Goal: Task Accomplishment & Management: Complete application form

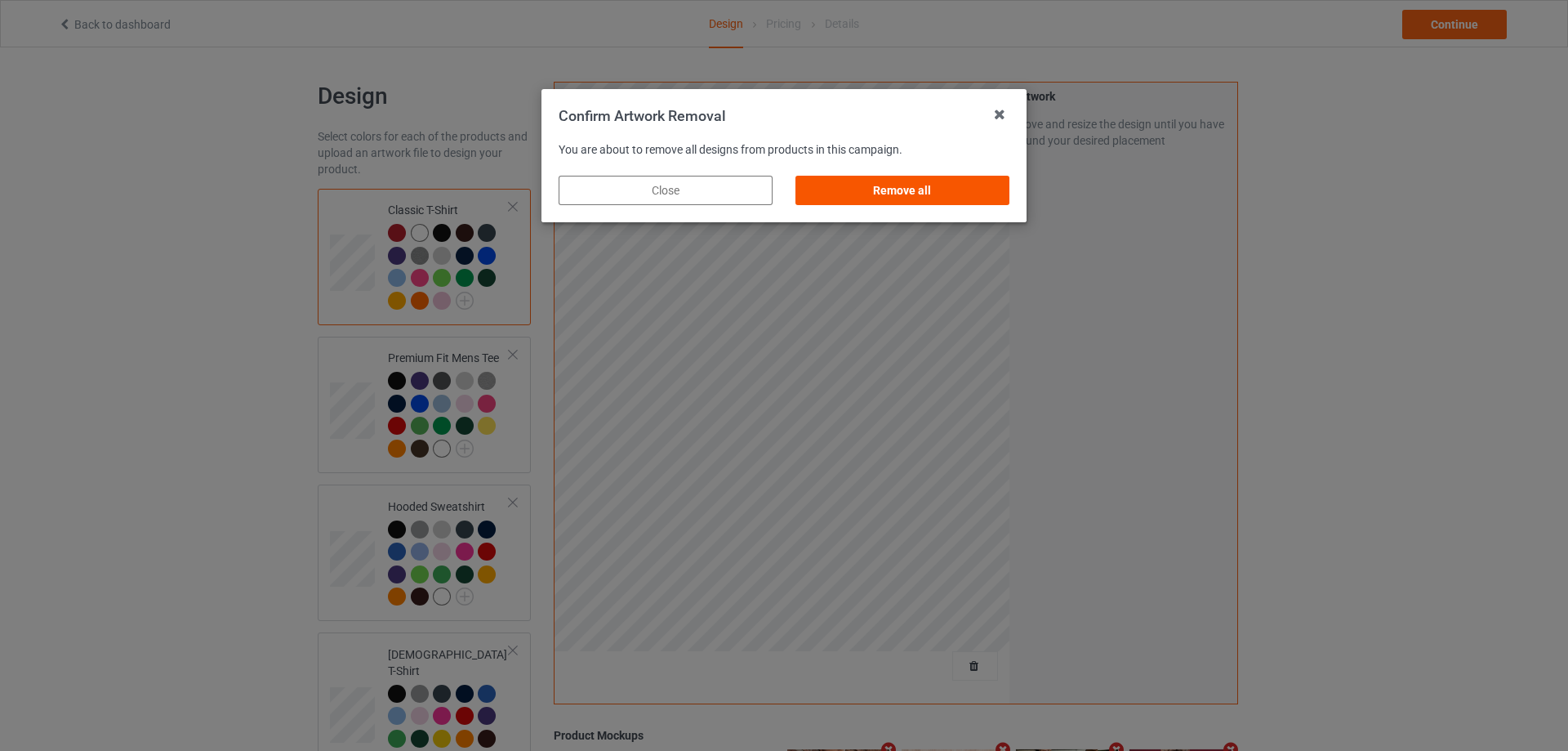
click at [982, 181] on div "Remove all" at bounding box center [902, 191] width 214 height 30
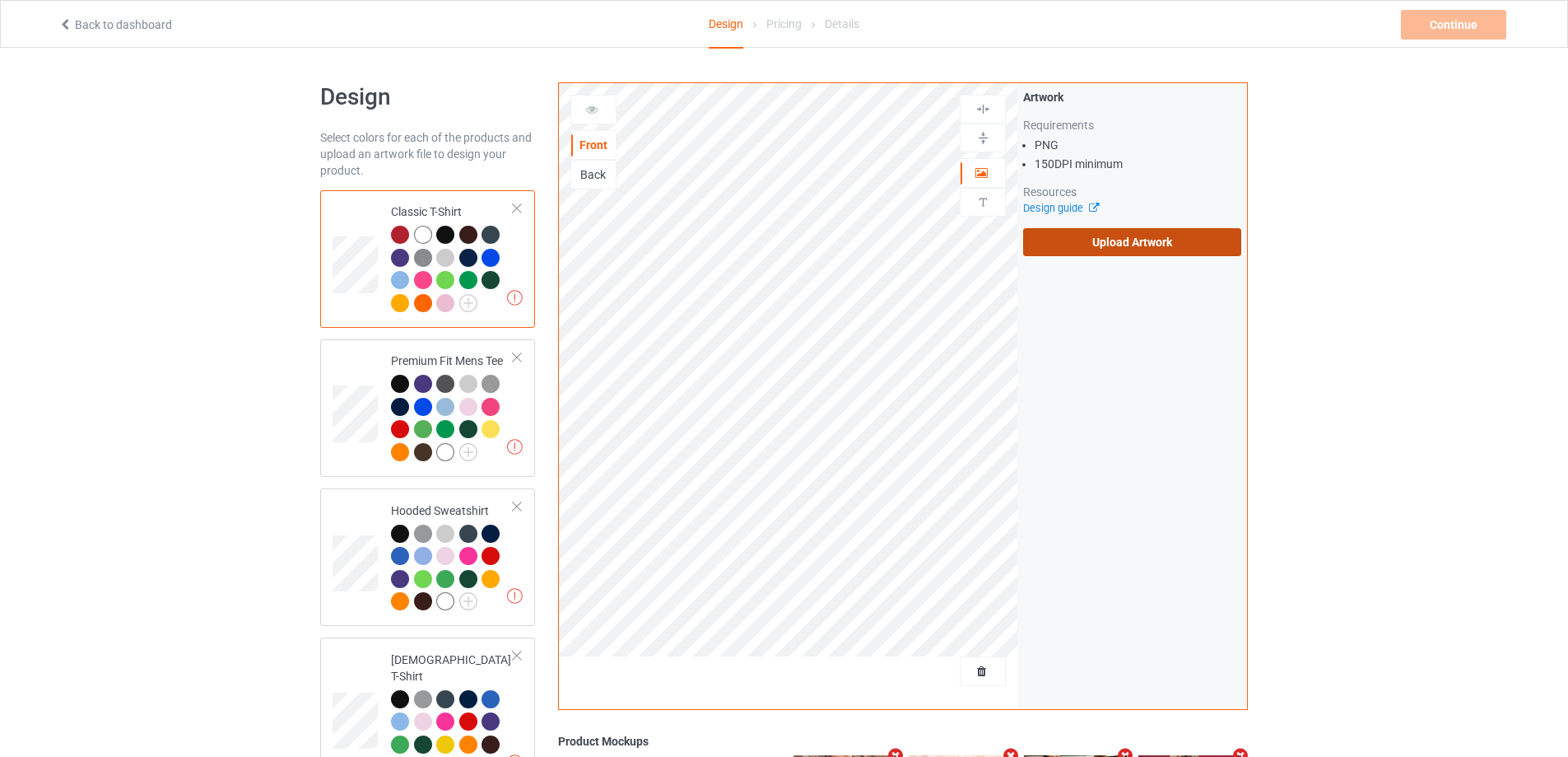
click at [1085, 243] on label "Upload Artwork" at bounding box center [1132, 242] width 218 height 28
click at [0, 0] on input "Upload Artwork" at bounding box center [0, 0] width 0 height 0
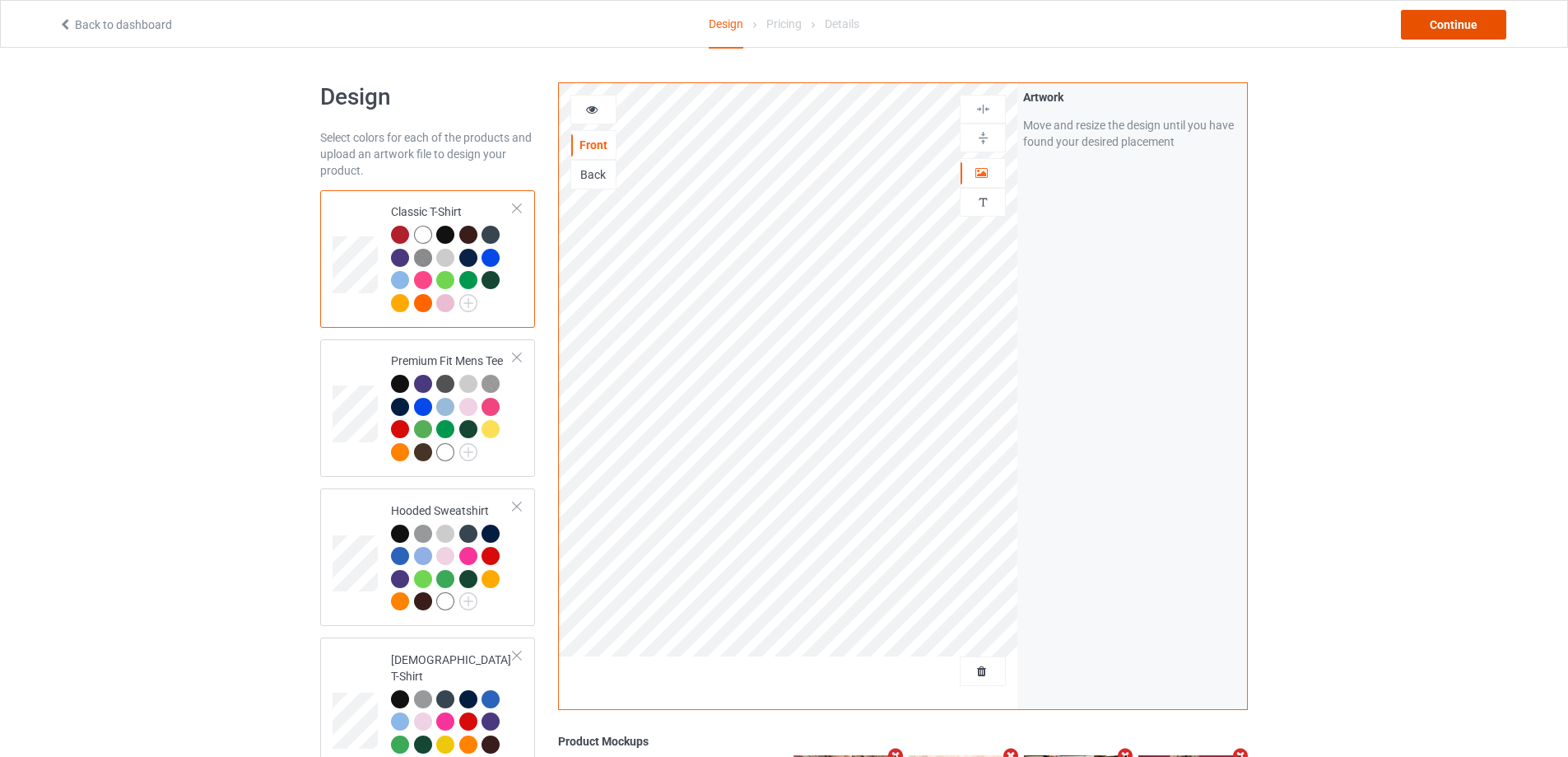
click at [1430, 31] on div "Continue" at bounding box center [1453, 25] width 105 height 30
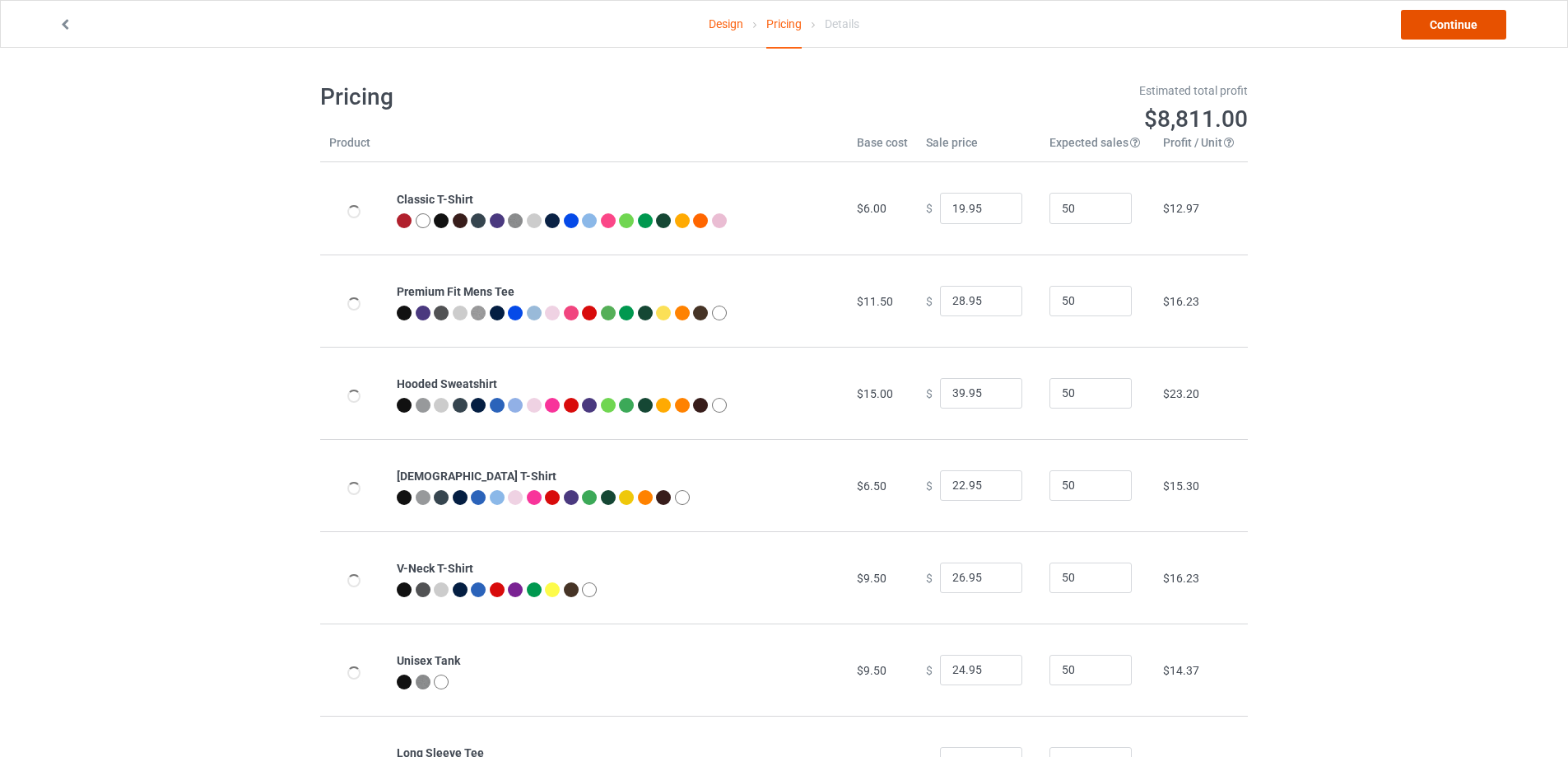
click at [1430, 31] on link "Continue" at bounding box center [1453, 25] width 105 height 30
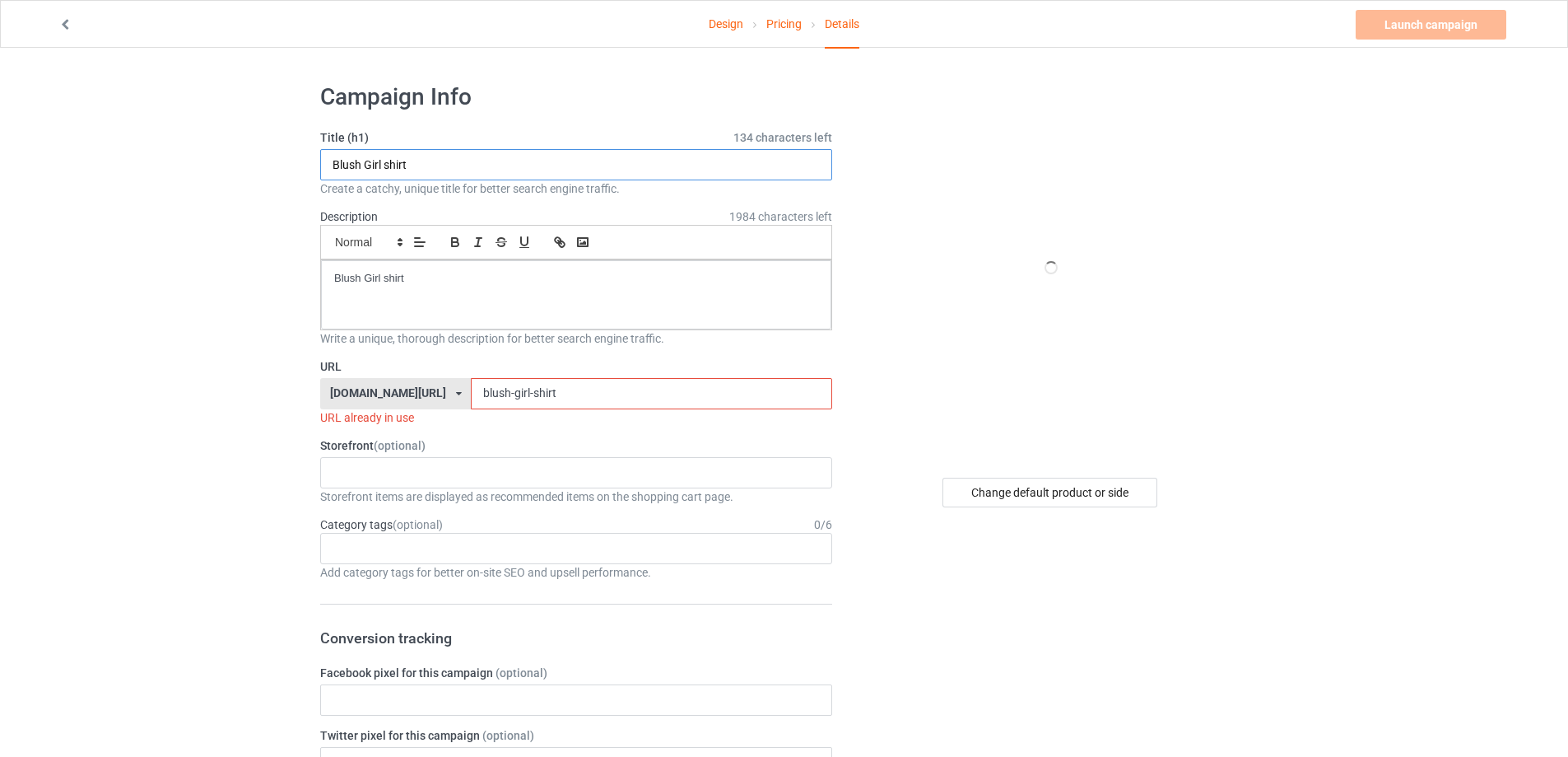
paste input "est Ass At The [US_STATE] State Fair"
type input "Best Ass At The [US_STATE] State Fair shirt"
drag, startPoint x: 556, startPoint y: 389, endPoint x: 310, endPoint y: 397, distance: 246.1
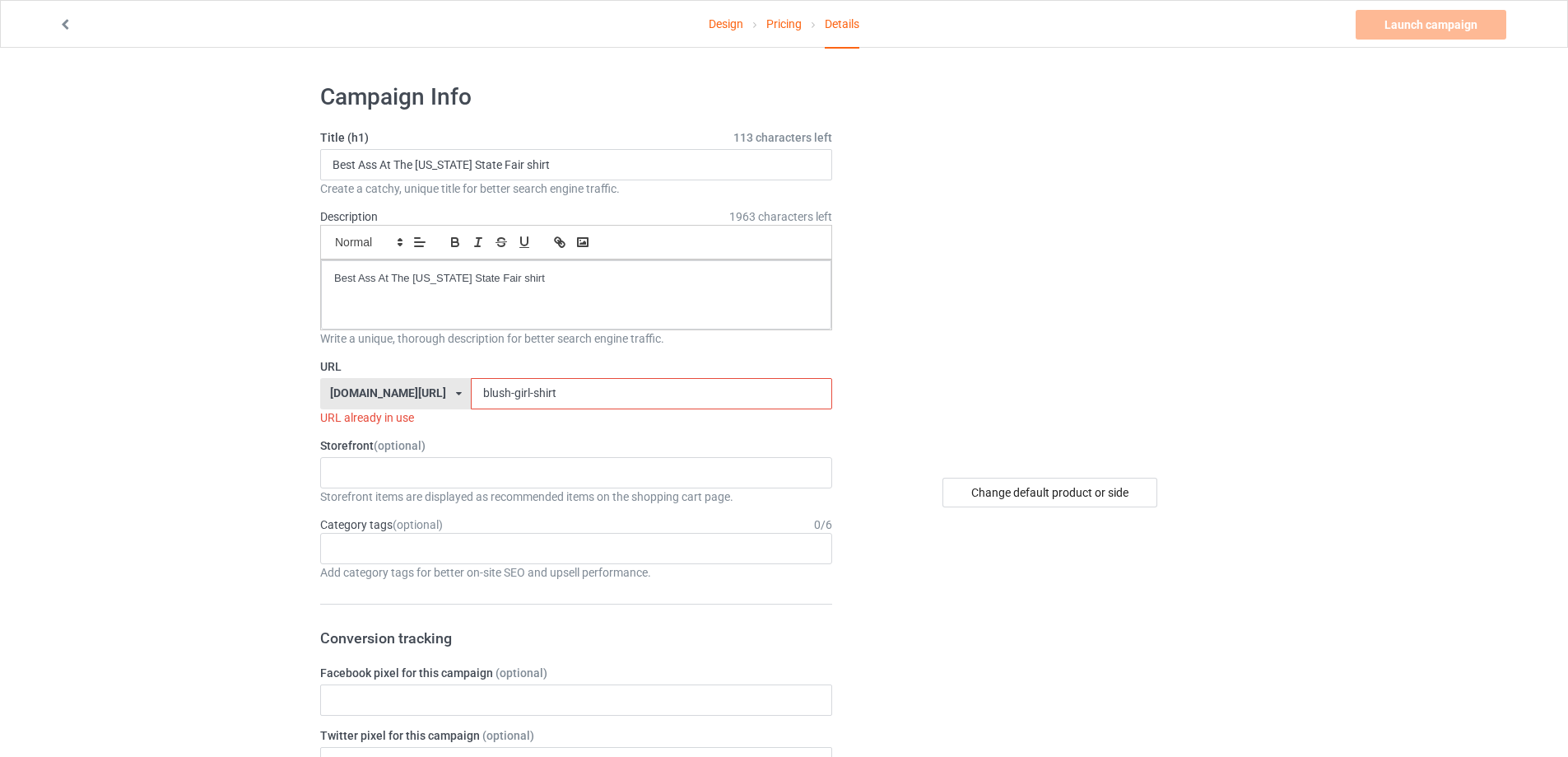
paste input "est-ass-at-the-[US_STATE]-state-fair-t"
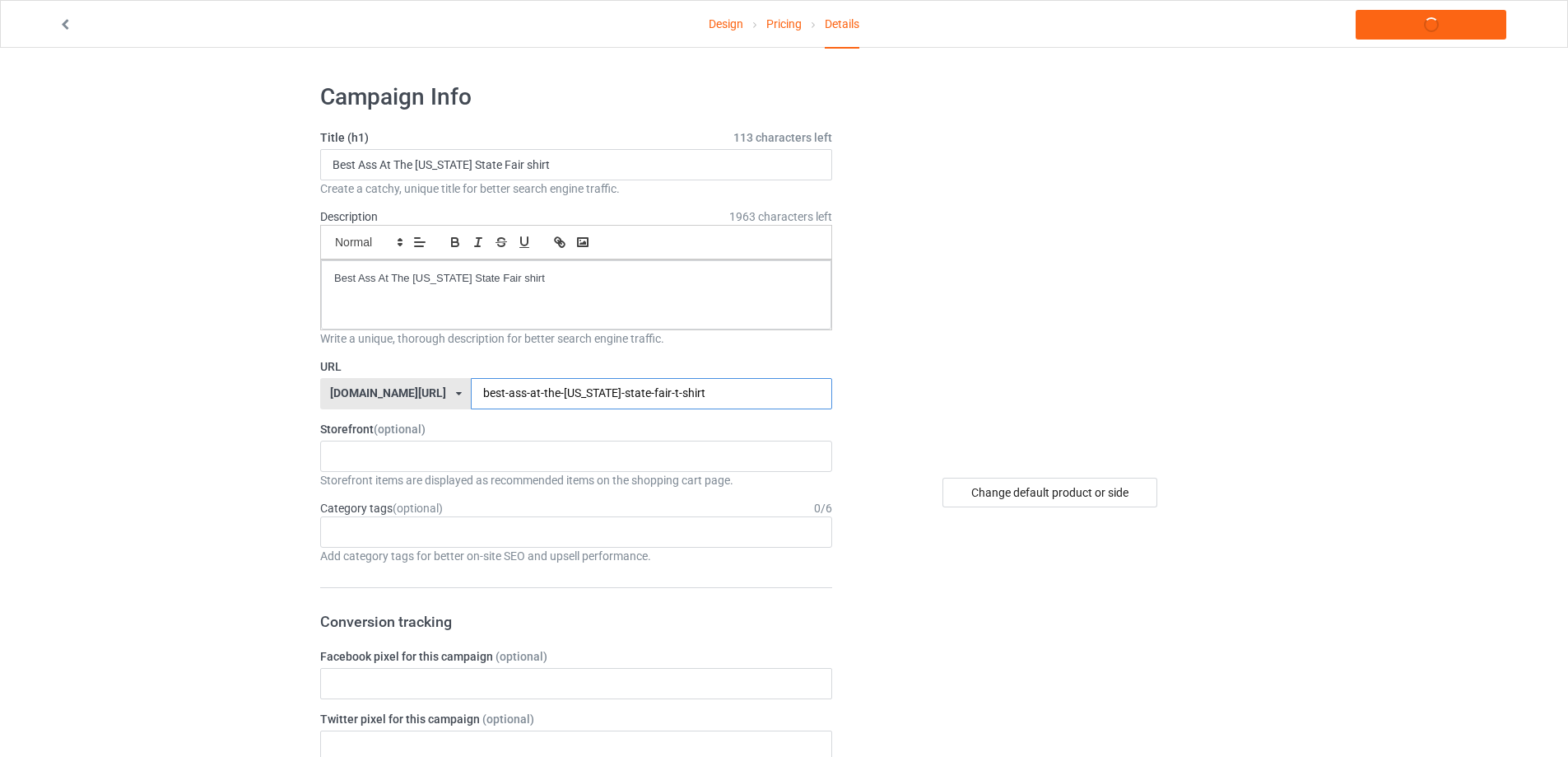
click at [600, 392] on input "best-ass-at-the-[US_STATE]-state-fair-t-shirt" at bounding box center [651, 393] width 360 height 31
type input "best-ass-at-the-[US_STATE]-state-fair-shirt"
click at [1405, 18] on link "Launch campaign" at bounding box center [1431, 25] width 151 height 30
